Goal: Communication & Community: Participate in discussion

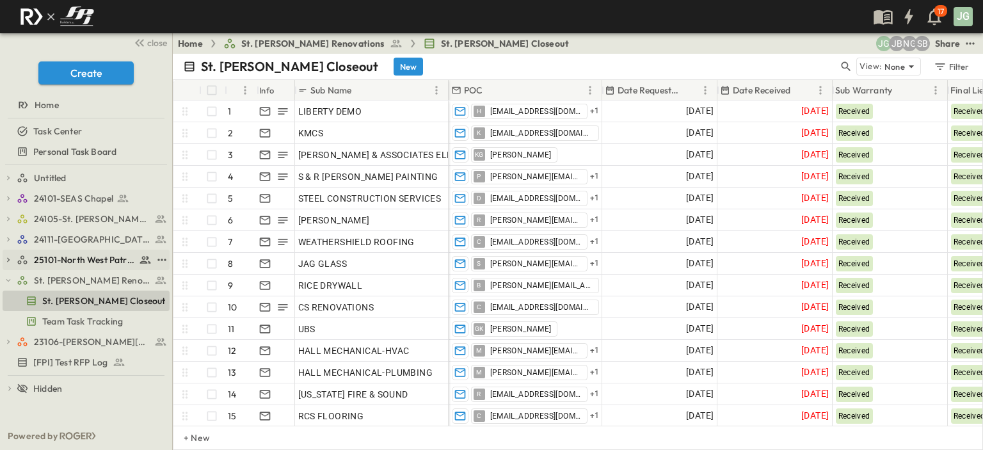
click at [70, 256] on span "25101-North West Patrol Division" at bounding box center [85, 260] width 102 height 13
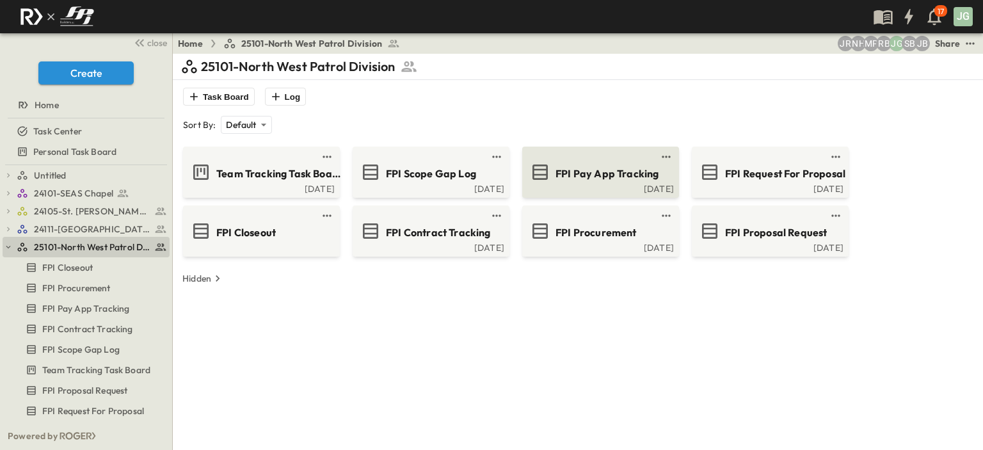
click at [607, 166] on span "FPI Pay App Tracking" at bounding box center [607, 173] width 103 height 15
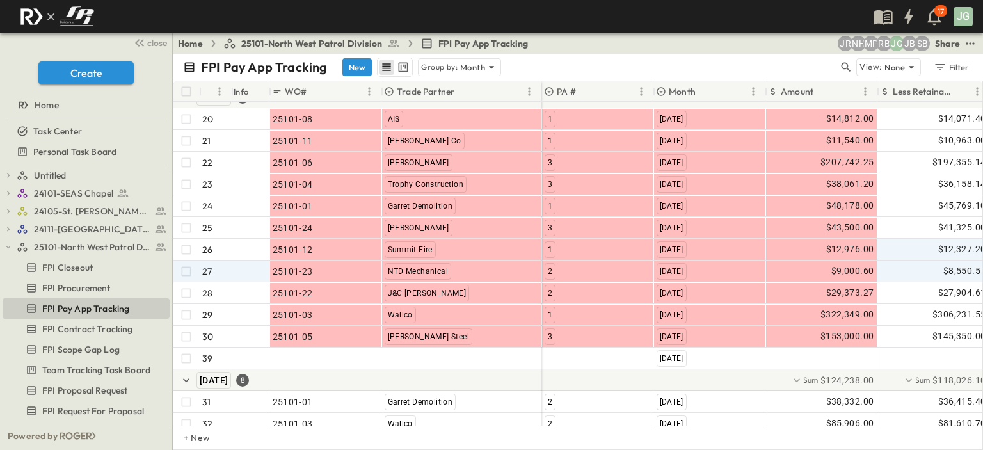
scroll to position [495, 0]
